Goal: Information Seeking & Learning: Learn about a topic

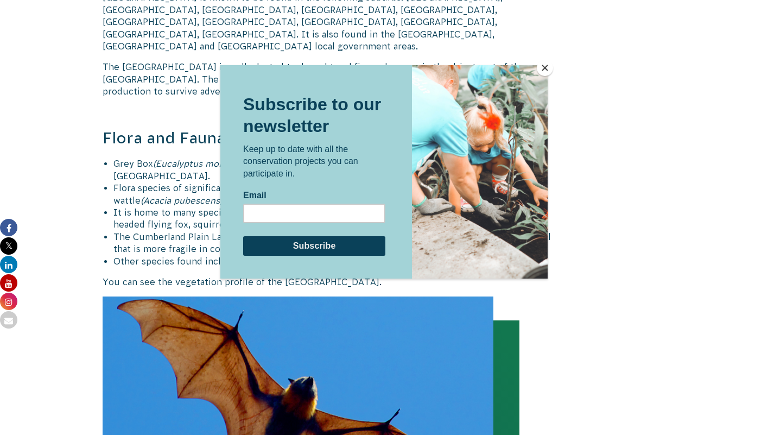
scroll to position [1129, 0]
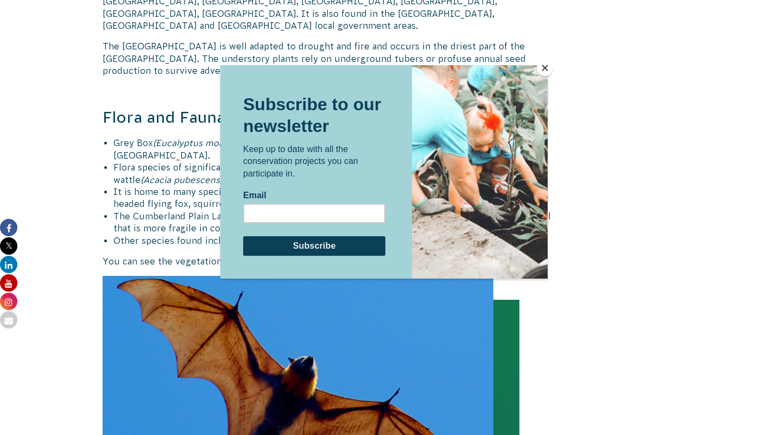
click at [548, 67] on button "Close" at bounding box center [544, 68] width 16 height 16
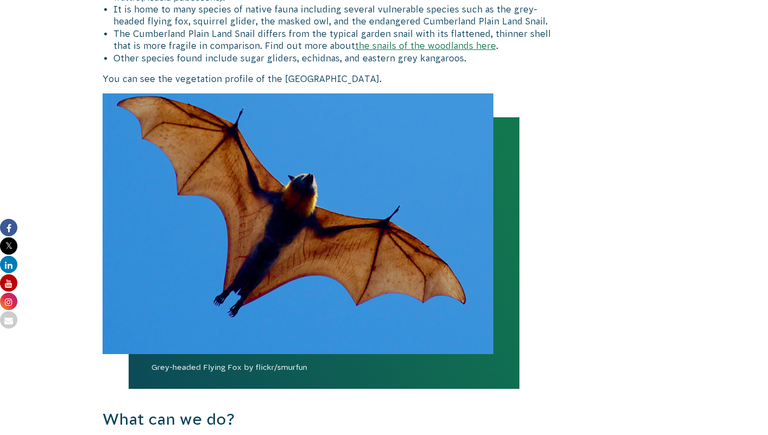
scroll to position [1210, 0]
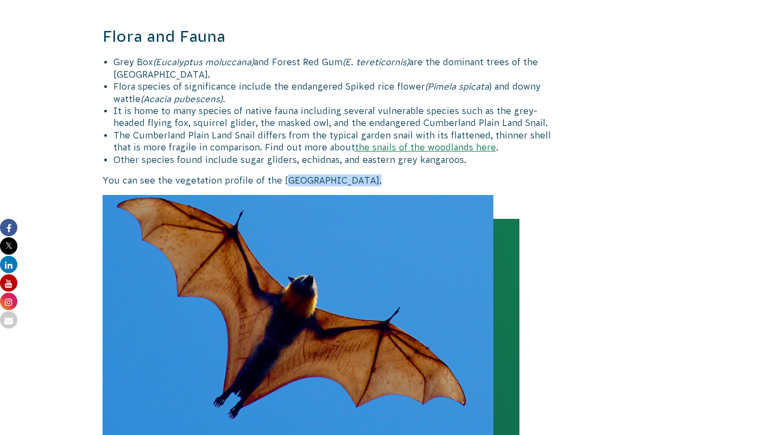
drag, startPoint x: 285, startPoint y: 153, endPoint x: 370, endPoint y: 153, distance: 85.2
click at [370, 175] on span "You can see the vegetation profile of the [GEOGRAPHIC_DATA]." at bounding box center [242, 180] width 279 height 10
click at [298, 130] on span "The Cumberland Plain Land Snail differs from the typical garden snail with its …" at bounding box center [331, 141] width 437 height 22
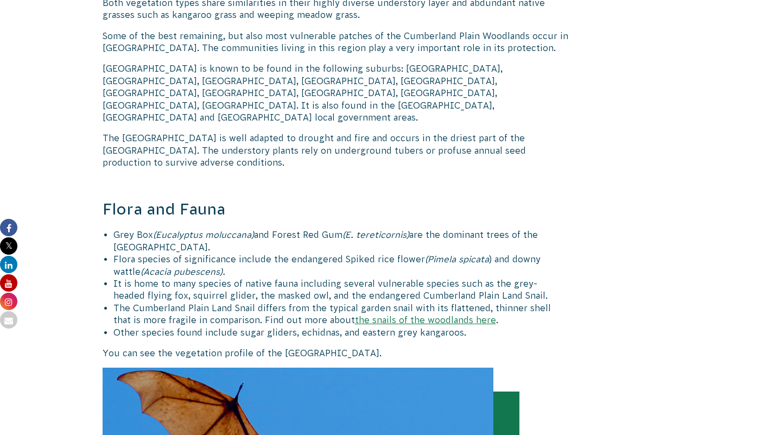
scroll to position [1036, 0]
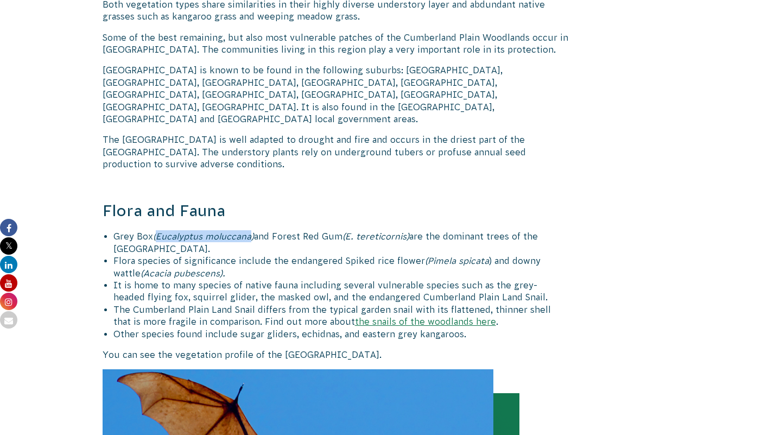
drag, startPoint x: 160, startPoint y: 212, endPoint x: 252, endPoint y: 211, distance: 91.7
click at [252, 231] on span "(Eucalyptus moluccana)" at bounding box center [203, 236] width 101 height 10
copy span "Eucalyptus moluccana"
drag, startPoint x: 114, startPoint y: 210, endPoint x: 413, endPoint y: 208, distance: 299.4
click at [413, 230] on li "Grey Box (Eucalyptus moluccana) and Forest Red Gum (E. tereticornis) are the do…" at bounding box center [340, 242] width 455 height 24
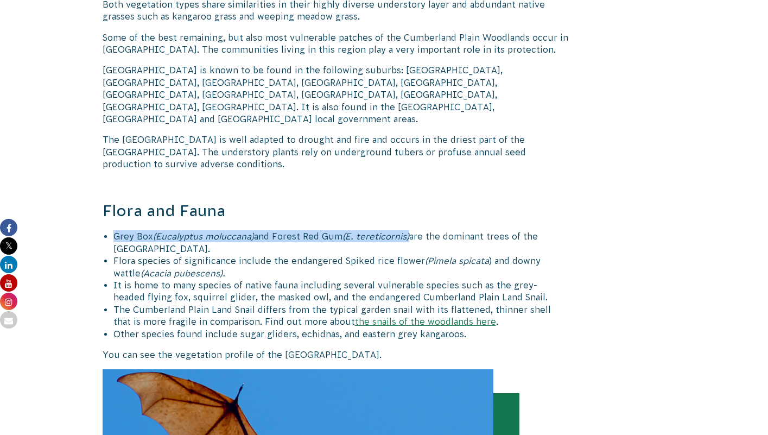
copy li "Grey Box (Eucalyptus moluccana) and Forest Red Gum (E. tereticornis)"
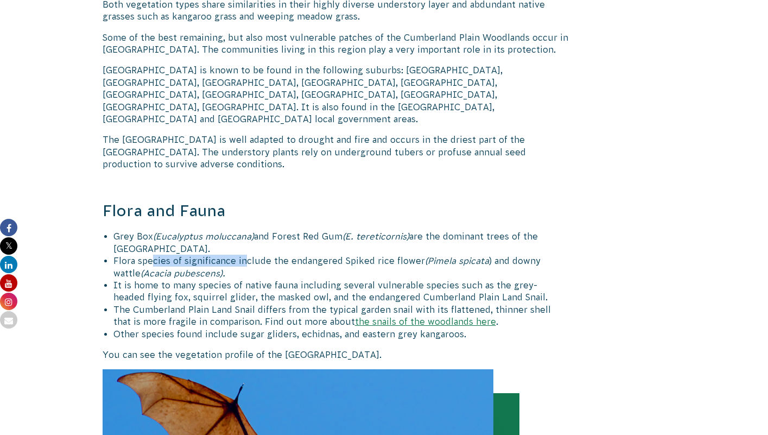
drag, startPoint x: 150, startPoint y: 238, endPoint x: 241, endPoint y: 235, distance: 90.6
click at [240, 255] on span "Flora species of significance include the endangered Spiked rice flower" at bounding box center [268, 260] width 311 height 10
click at [195, 255] on span "Flora species of significance include the endangered Spiked rice flower" at bounding box center [268, 260] width 311 height 10
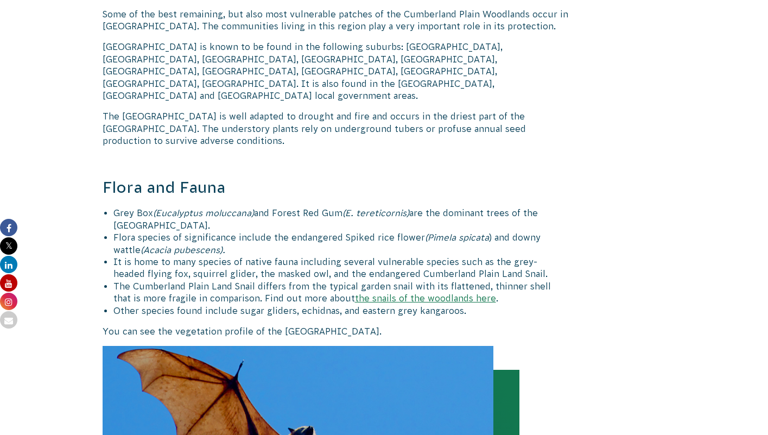
scroll to position [1060, 0]
drag, startPoint x: 139, startPoint y: 214, endPoint x: 151, endPoint y: 214, distance: 12.5
click at [151, 232] on span "Flora species of significance include the endangered Spiked rice flower" at bounding box center [268, 237] width 311 height 10
drag, startPoint x: 144, startPoint y: 213, endPoint x: 172, endPoint y: 213, distance: 27.7
click at [172, 232] on span "Flora species of significance include the endangered Spiked rice flower" at bounding box center [268, 237] width 311 height 10
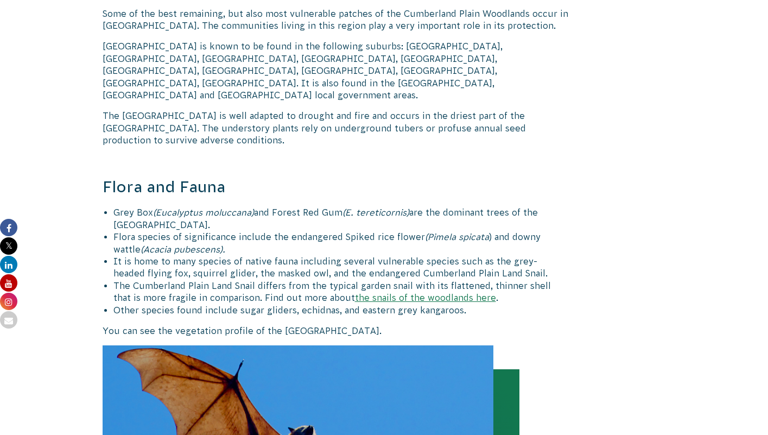
click at [165, 244] on span "(Acacia pubescens)." at bounding box center [182, 249] width 85 height 10
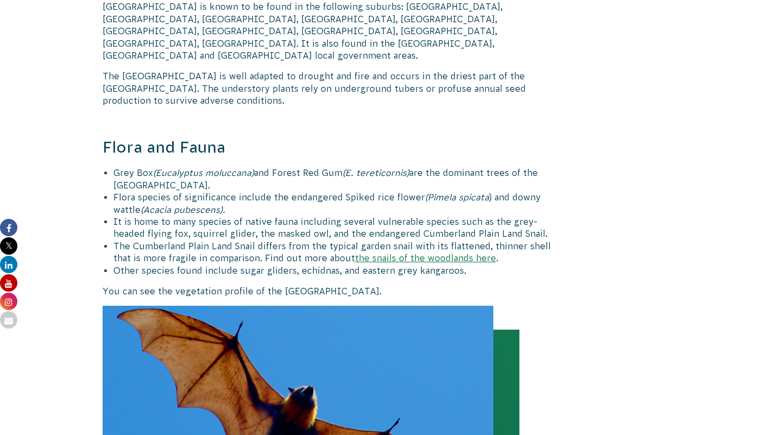
scroll to position [1106, 0]
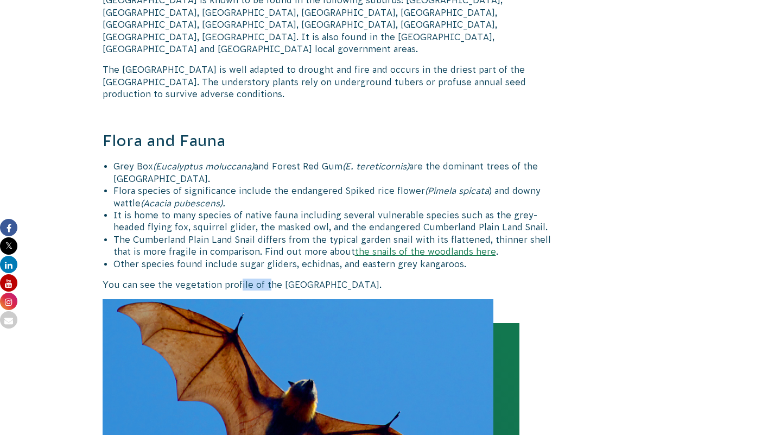
drag, startPoint x: 239, startPoint y: 259, endPoint x: 265, endPoint y: 265, distance: 26.6
click at [265, 279] on span "You can see the vegetation profile of the [GEOGRAPHIC_DATA]." at bounding box center [242, 284] width 279 height 10
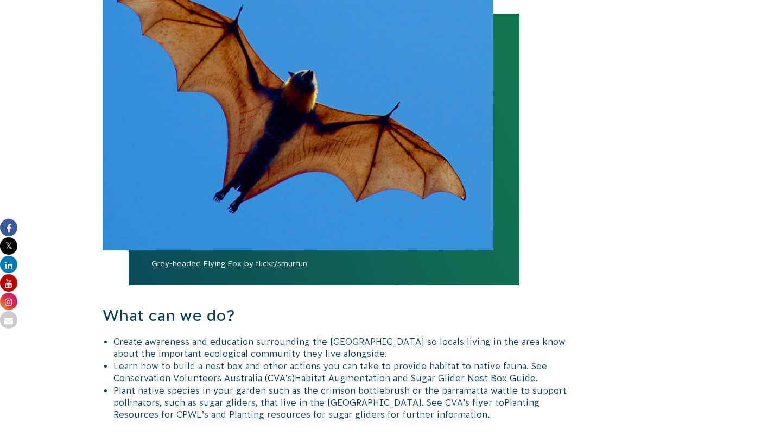
scroll to position [1417, 0]
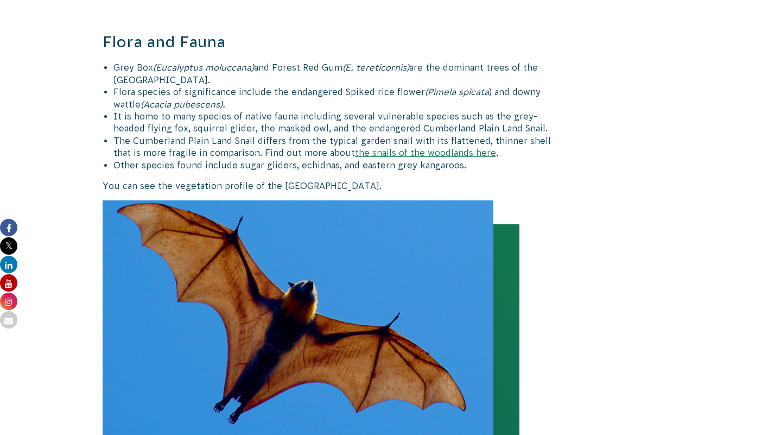
scroll to position [1203, 0]
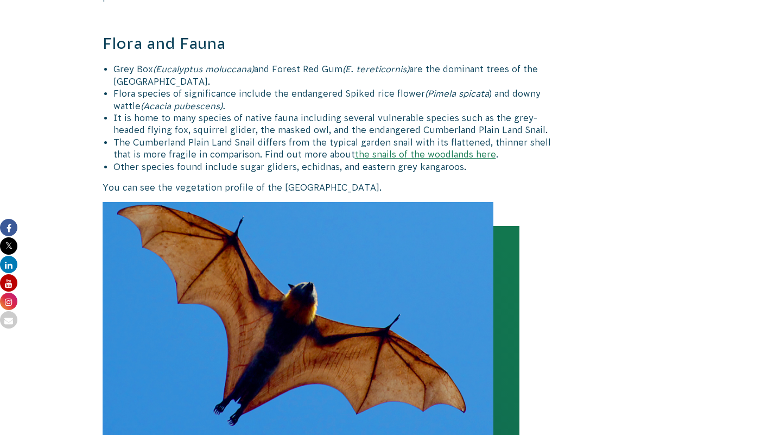
drag, startPoint x: 104, startPoint y: 163, endPoint x: 409, endPoint y: 164, distance: 304.9
click at [409, 181] on p "You can see the vegetation profile of the [GEOGRAPHIC_DATA]." at bounding box center [335, 187] width 465 height 12
copy span "You can see the vegetation profile of the [GEOGRAPHIC_DATA]."
click at [237, 87] on li "Flora species of significance include the endangered Spiked rice flower (Pimela…" at bounding box center [340, 99] width 455 height 24
